Goal: Transaction & Acquisition: Purchase product/service

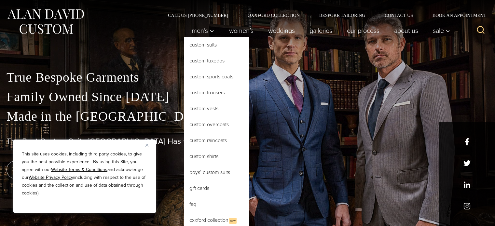
scroll to position [30, 0]
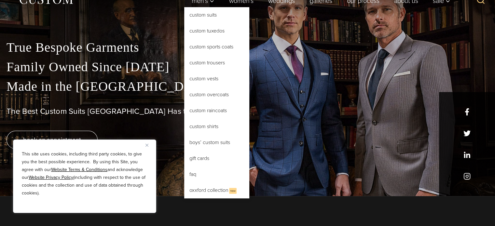
click at [209, 32] on link "Custom Tuxedos" at bounding box center [216, 31] width 65 height 16
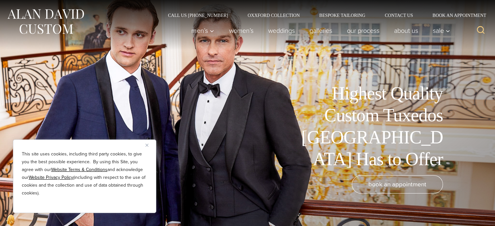
click at [130, 55] on div "Highest Quality Custom Tuxedos [GEOGRAPHIC_DATA] Has to Offer book an appointme…" at bounding box center [247, 113] width 495 height 226
click at [150, 141] on div "This site uses cookies, including third party cookies, to give you the best pos…" at bounding box center [84, 177] width 143 height 74
click at [139, 147] on div "This site uses cookies, including third party cookies, to give you the best pos…" at bounding box center [84, 177] width 143 height 74
click at [148, 146] on img "Close" at bounding box center [147, 145] width 3 height 3
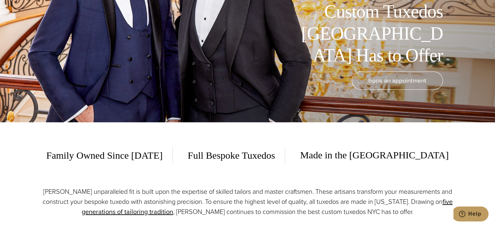
scroll to position [104, 0]
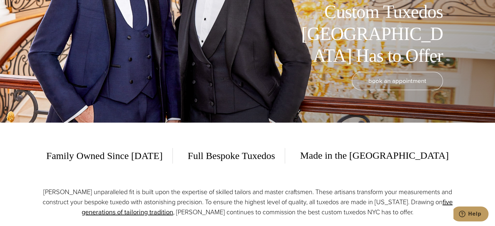
drag, startPoint x: 245, startPoint y: 143, endPoint x: 174, endPoint y: 133, distance: 71.4
click at [174, 133] on div "Family Owned Since [DATE] Full Bespoke Tuxedos Made in the [GEOGRAPHIC_DATA] [P…" at bounding box center [247, 186] width 423 height 126
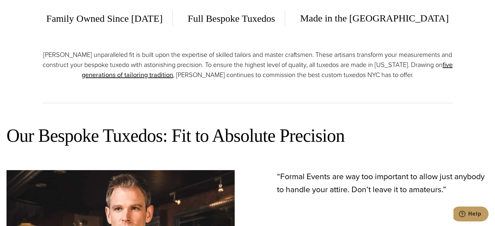
scroll to position [240, 0]
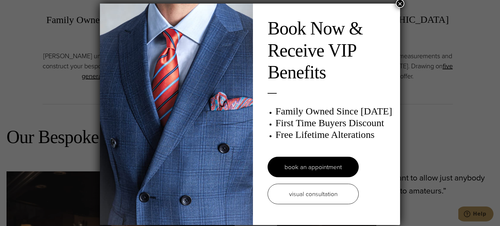
click at [401, 3] on button "×" at bounding box center [400, 3] width 8 height 8
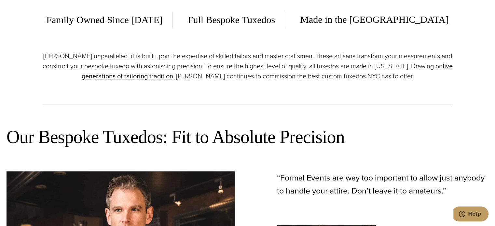
click at [367, 104] on div "[PERSON_NAME] unparalleled fit is built upon the expertise of skilled tailors a…" at bounding box center [248, 77] width 410 height 53
